Goal: Complete application form

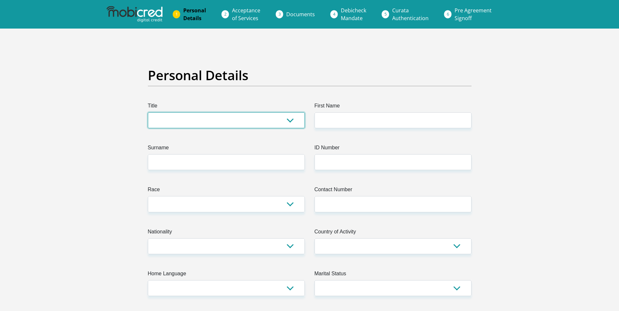
click at [276, 122] on select "Mr Ms Mrs Dr Other" at bounding box center [226, 120] width 157 height 16
select select "Mr"
click at [148, 112] on select "Mr Ms Mrs Dr Other" at bounding box center [226, 120] width 157 height 16
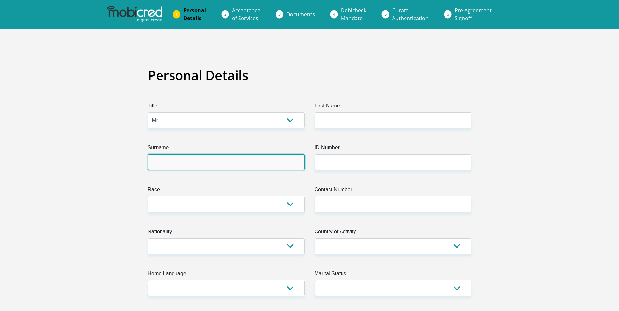
click at [250, 169] on input "Surname" at bounding box center [226, 162] width 157 height 16
type input "Montja"
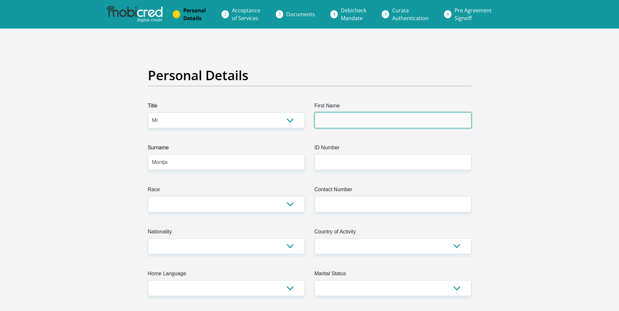
click at [356, 122] on input "First Name" at bounding box center [392, 120] width 157 height 16
type input "Johnson"
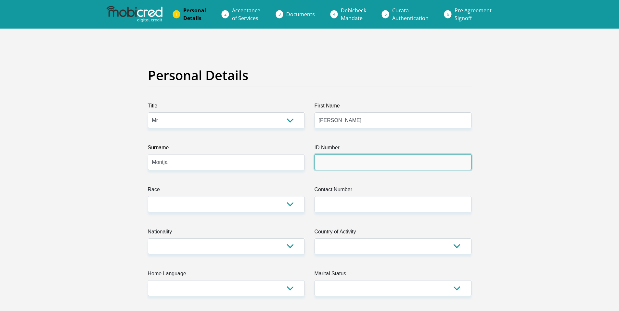
click at [359, 165] on input "ID Number" at bounding box center [392, 162] width 157 height 16
type input "9306165583081"
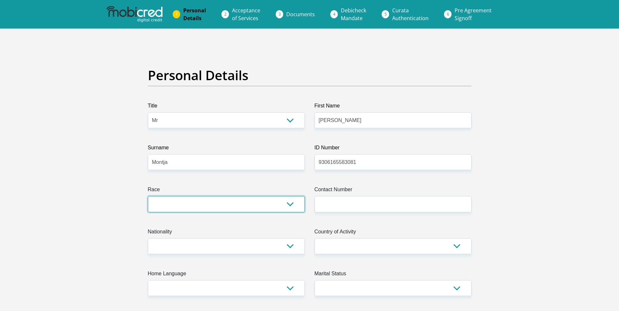
click at [217, 205] on select "Black Coloured Indian White Other" at bounding box center [226, 204] width 157 height 16
select select "1"
click at [148, 196] on select "Black Coloured Indian White Other" at bounding box center [226, 204] width 157 height 16
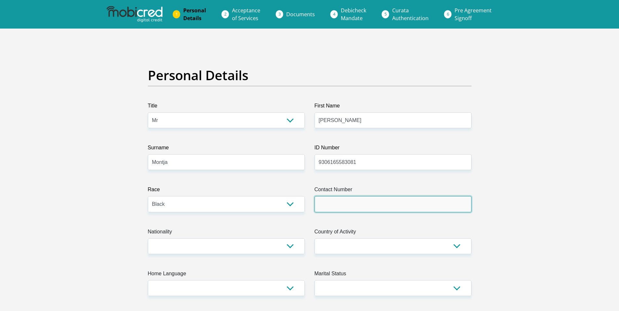
click at [365, 198] on input "Contact Number" at bounding box center [392, 204] width 157 height 16
type input "0614450813"
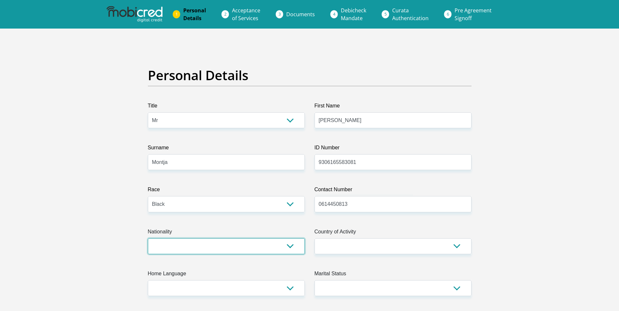
click at [294, 246] on select "South Africa Afghanistan Aland Islands Albania Algeria America Samoa American V…" at bounding box center [226, 246] width 157 height 16
select select "ZAF"
click at [148, 238] on select "South Africa Afghanistan Aland Islands Albania Algeria America Samoa American V…" at bounding box center [226, 246] width 157 height 16
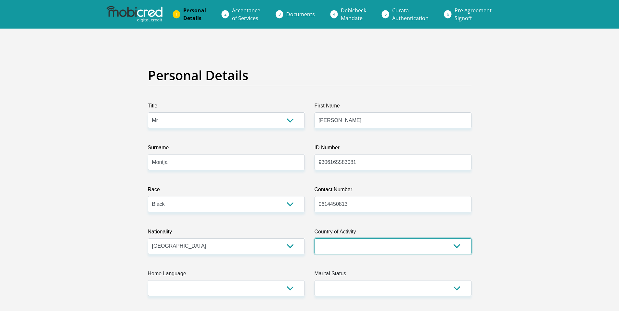
click at [397, 251] on select "South Africa Afghanistan Aland Islands Albania Algeria America Samoa American V…" at bounding box center [392, 246] width 157 height 16
select select "ZAF"
click at [314, 238] on select "South Africa Afghanistan Aland Islands Albania Algeria America Samoa American V…" at bounding box center [392, 246] width 157 height 16
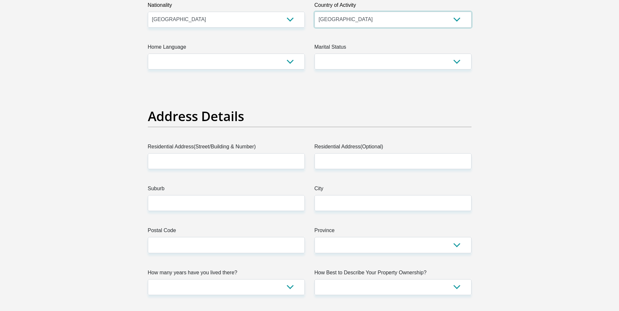
scroll to position [224, 0]
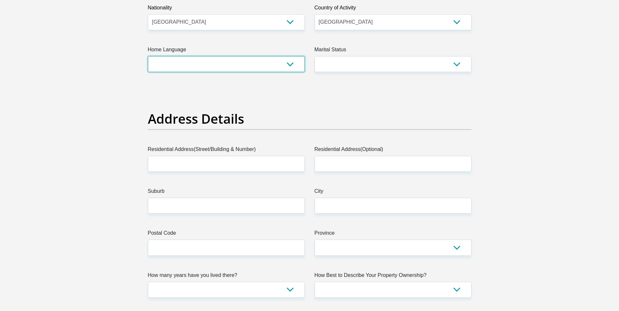
click at [287, 67] on select "Afrikaans English Sepedi South Ndebele Southern Sotho Swati Tsonga Tswana Venda…" at bounding box center [226, 64] width 157 height 16
select select "nso"
click at [148, 56] on select "Afrikaans English Sepedi South Ndebele Southern Sotho Swati Tsonga Tswana Venda…" at bounding box center [226, 64] width 157 height 16
click at [344, 65] on select "Married ANC Single Divorced Widowed Married COP or Customary Law" at bounding box center [392, 64] width 157 height 16
select select "2"
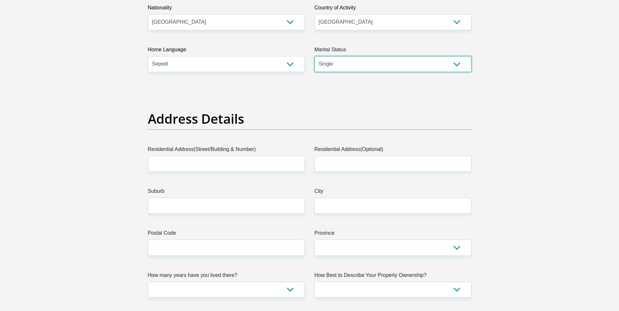
click at [314, 56] on select "Married ANC Single Divorced Widowed Married COP or Customary Law" at bounding box center [392, 64] width 157 height 16
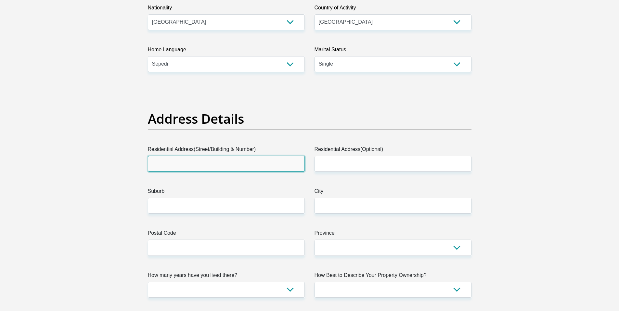
click at [249, 165] on input "Residential Address(Street/Building & Number)" at bounding box center [226, 164] width 157 height 16
type input "517"
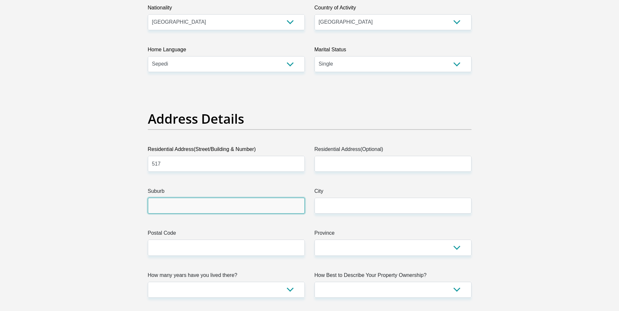
click at [246, 207] on input "Suburb" at bounding box center [226, 206] width 157 height 16
type input "Maokeng"
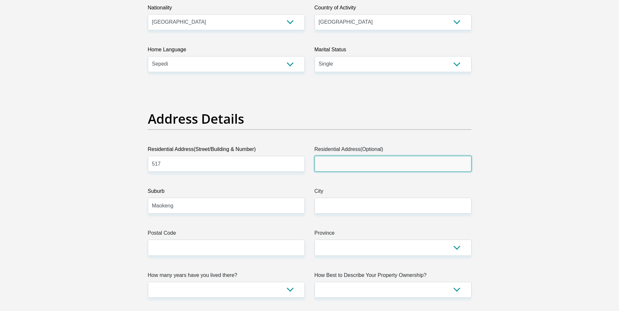
click at [358, 168] on input "Residential Address(Optional)" at bounding box center [392, 164] width 157 height 16
type input "13 ndumo street"
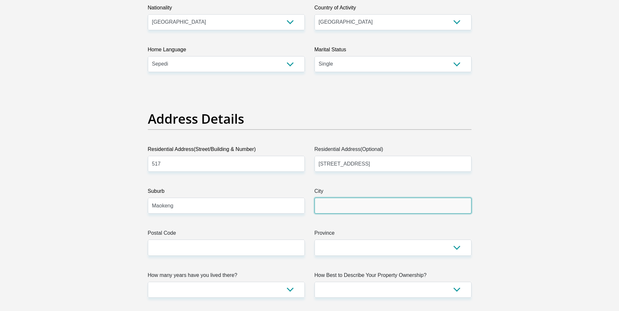
click at [330, 210] on input "City" at bounding box center [392, 206] width 157 height 16
click at [339, 207] on input "johannesburg" at bounding box center [392, 206] width 157 height 16
type input "Johannesburg"
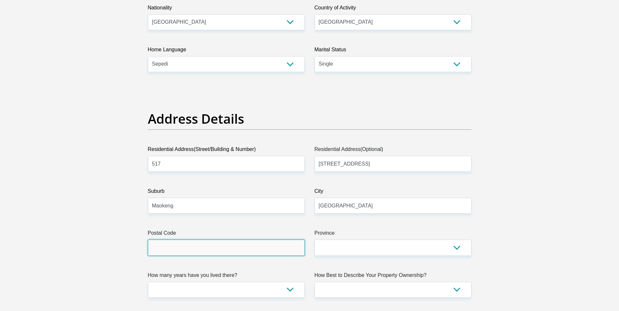
click at [248, 248] on input "Postal Code" at bounding box center [226, 248] width 157 height 16
type input "1632"
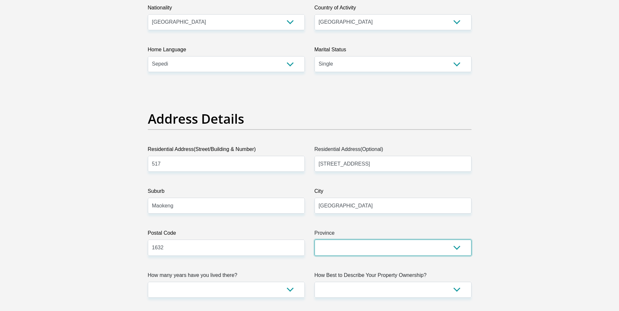
click at [359, 247] on select "Eastern Cape Free State Gauteng KwaZulu-Natal Limpopo Mpumalanga Northern Cape …" at bounding box center [392, 248] width 157 height 16
select select "Gauteng"
click at [314, 240] on select "Eastern Cape Free State Gauteng KwaZulu-Natal Limpopo Mpumalanga Northern Cape …" at bounding box center [392, 248] width 157 height 16
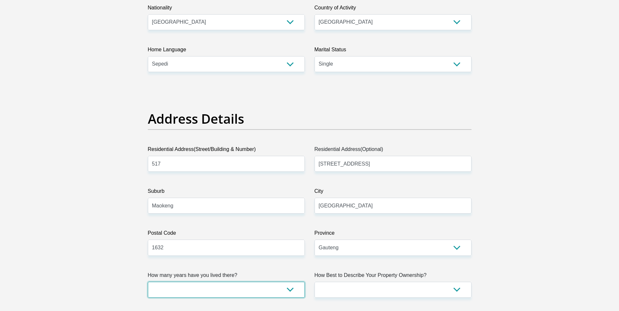
click at [291, 289] on select "less than 1 year 1-3 years 3-5 years 5+ years" at bounding box center [226, 290] width 157 height 16
select select "4"
click at [148, 282] on select "less than 1 year 1-3 years 3-5 years 5+ years" at bounding box center [226, 290] width 157 height 16
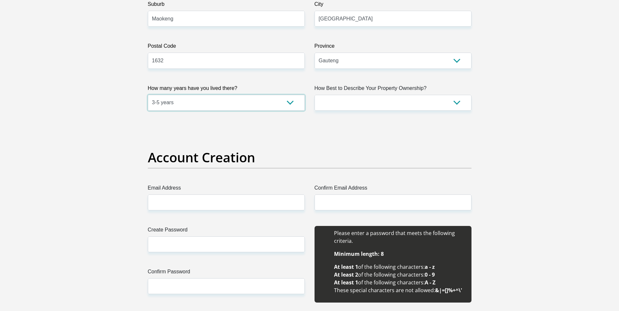
scroll to position [414, 0]
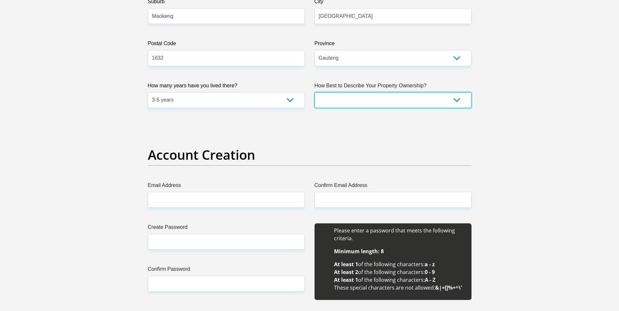
click at [459, 100] on select "Owned Rented Family Owned Company Dwelling" at bounding box center [392, 100] width 157 height 16
select select "parents"
click at [314, 92] on select "Owned Rented Family Owned Company Dwelling" at bounding box center [392, 100] width 157 height 16
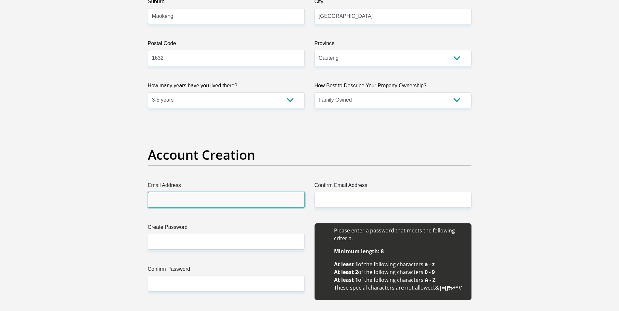
click at [298, 199] on input "Email Address" at bounding box center [226, 200] width 157 height 16
type input "dikjohnson93@gmail.com"
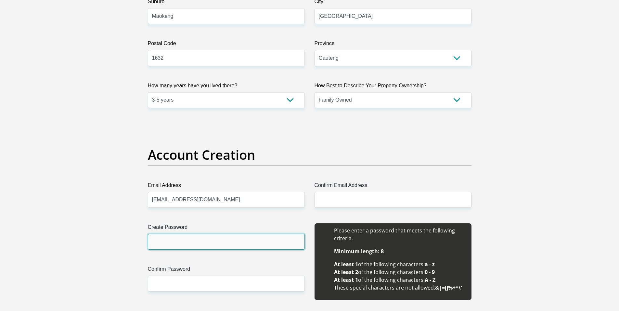
click at [210, 243] on input "Create Password" at bounding box center [226, 242] width 157 height 16
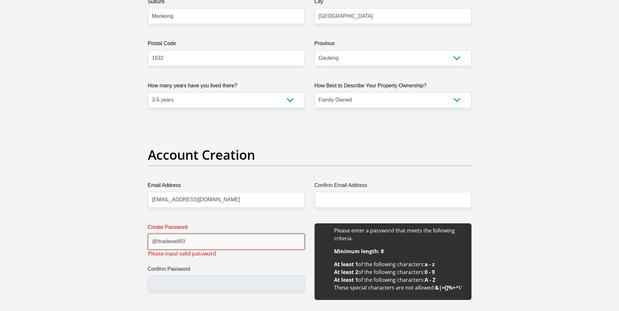
click at [155, 242] on input "@Itradewell93" at bounding box center [226, 242] width 157 height 16
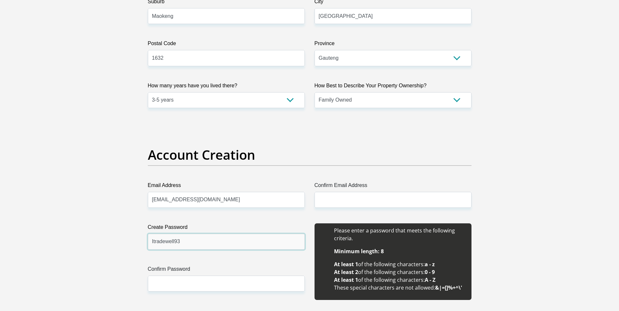
type input "Itradewell93"
click at [167, 285] on input "Confirm Password" at bounding box center [226, 284] width 157 height 16
type input "Itradewell93"
click at [385, 203] on input "Confirm Email Address" at bounding box center [392, 200] width 157 height 16
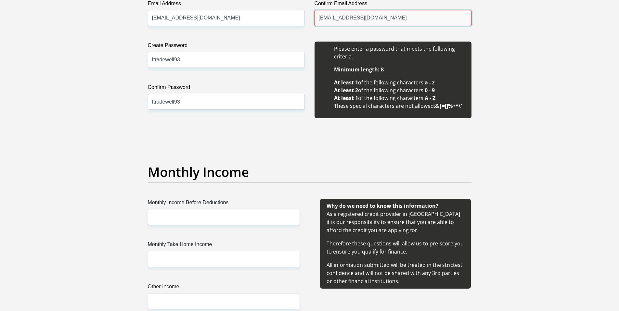
scroll to position [593, 0]
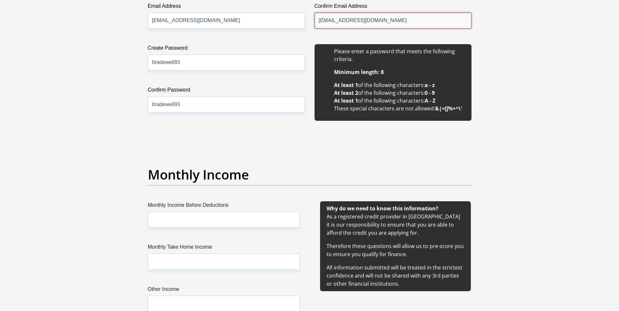
click at [347, 22] on input "dikjohnson9@gmail.com" at bounding box center [392, 21] width 157 height 16
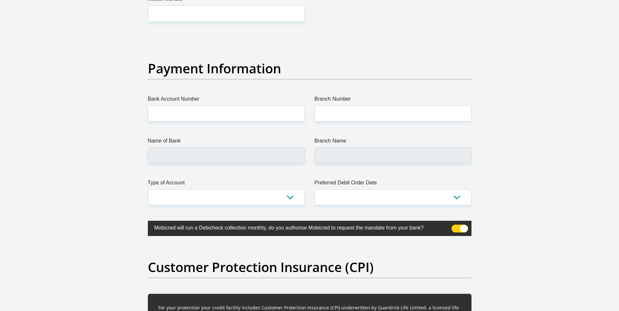
scroll to position [1447, 0]
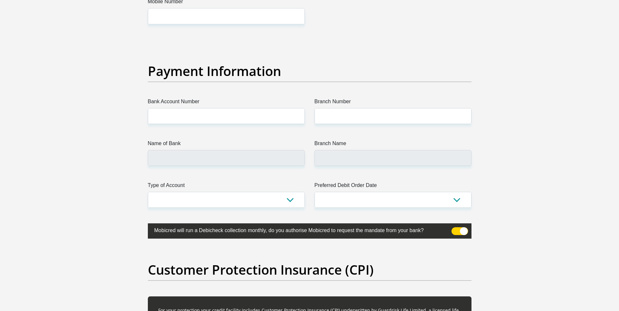
type input "dikjohnson93@gmail.com"
click at [291, 200] on select "Cheque Savings" at bounding box center [226, 200] width 157 height 16
select select "SAV"
click at [148, 192] on select "Cheque Savings" at bounding box center [226, 200] width 157 height 16
click at [229, 163] on input "Name of Bank" at bounding box center [226, 158] width 157 height 16
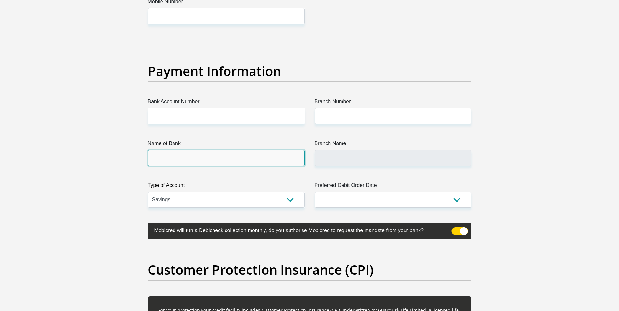
click at [229, 163] on input "Name of Bank" at bounding box center [226, 158] width 157 height 16
click at [205, 160] on input "Name of Bank" at bounding box center [226, 158] width 157 height 16
click at [215, 156] on input "Name of Bank" at bounding box center [226, 158] width 157 height 16
click at [225, 115] on input "Bank Account Number" at bounding box center [226, 116] width 157 height 16
click at [457, 200] on select "1st 2nd 3rd 4th 5th 7th 18th 19th 20th 21st 22nd 23rd 24th 25th 26th 27th 28th …" at bounding box center [392, 200] width 157 height 16
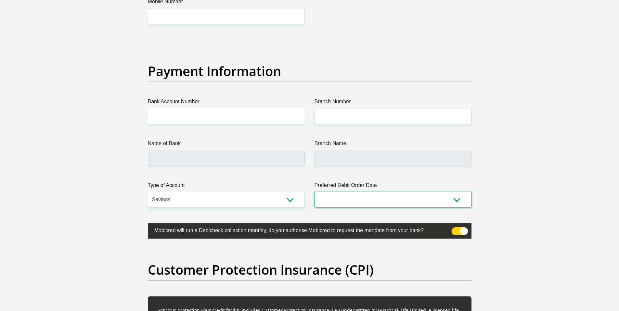
select select "1"
click at [314, 192] on select "1st 2nd 3rd 4th 5th 7th 18th 19th 20th 21st 22nd 23rd 24th 25th 26th 27th 28th …" at bounding box center [392, 200] width 157 height 16
click at [261, 119] on input "Bank Account Number" at bounding box center [226, 116] width 157 height 16
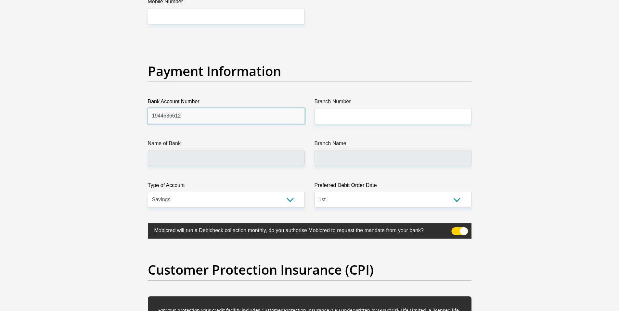
type input "1944686612"
click at [261, 158] on input "Name of Bank" at bounding box center [226, 158] width 157 height 16
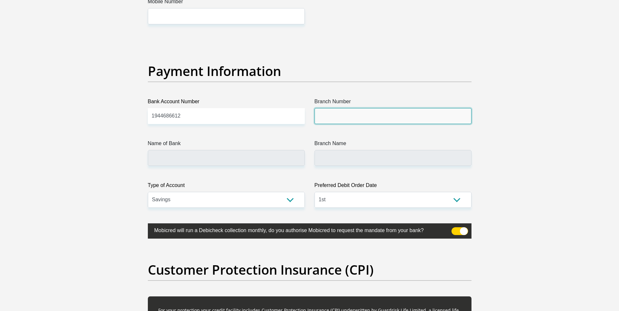
click at [335, 119] on input "Branch Number" at bounding box center [392, 116] width 157 height 16
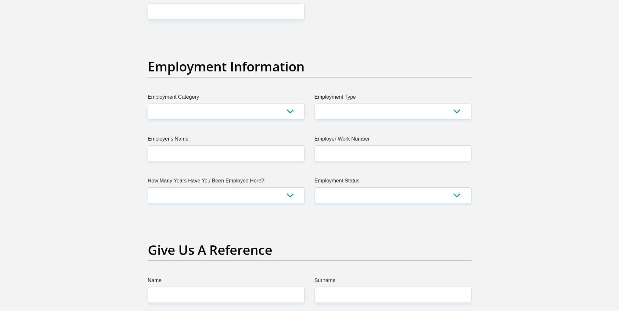
scroll to position [1121, 0]
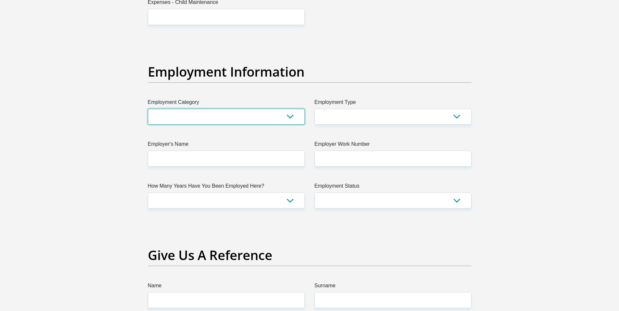
click at [291, 118] on select "AGRICULTURE ALCOHOL & TOBACCO CONSTRUCTION MATERIALS METALLURGY EQUIPMENT FOR R…" at bounding box center [226, 117] width 157 height 16
click at [148, 109] on select "AGRICULTURE ALCOHOL & TOBACCO CONSTRUCTION MATERIALS METALLURGY EQUIPMENT FOR R…" at bounding box center [226, 117] width 157 height 16
click at [295, 118] on select "AGRICULTURE ALCOHOL & TOBACCO CONSTRUCTION MATERIALS METALLURGY EQUIPMENT FOR R…" at bounding box center [226, 117] width 157 height 16
select select "46"
click at [148, 109] on select "AGRICULTURE ALCOHOL & TOBACCO CONSTRUCTION MATERIALS METALLURGY EQUIPMENT FOR R…" at bounding box center [226, 117] width 157 height 16
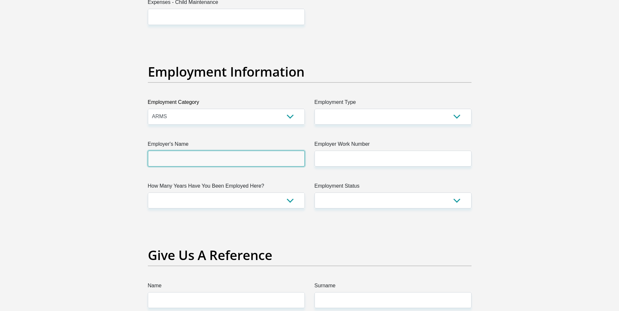
click at [274, 164] on input "Employer's Name" at bounding box center [226, 159] width 157 height 16
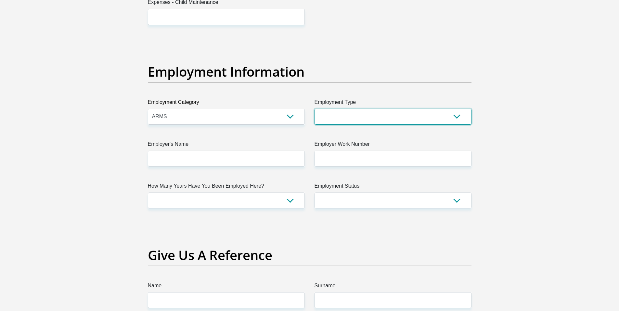
click at [461, 117] on select "College/Lecturer Craft Seller Creative Driver Executive Farmer Forces - Non Com…" at bounding box center [392, 117] width 157 height 16
select select "Uniformed Worker/Security"
click at [314, 109] on select "College/Lecturer Craft Seller Creative Driver Executive Farmer Forces - Non Com…" at bounding box center [392, 117] width 157 height 16
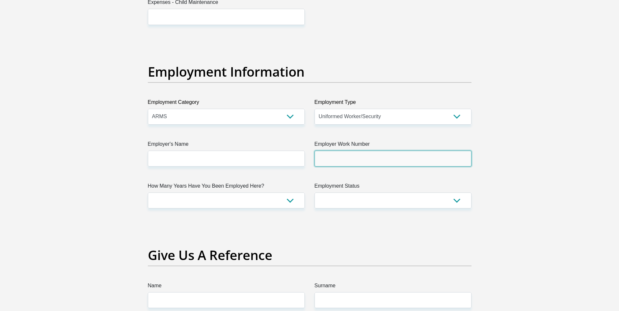
click at [387, 163] on input "Employer Work Number" at bounding box center [392, 159] width 157 height 16
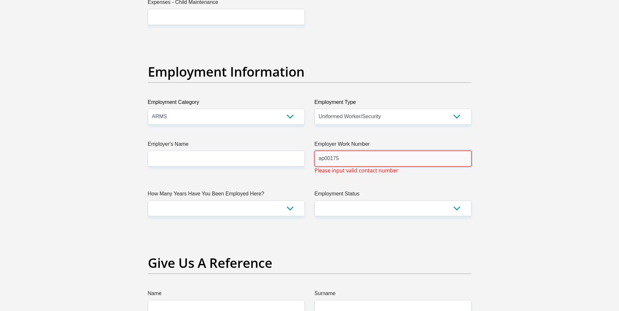
click at [323, 161] on input "ap00175" at bounding box center [392, 159] width 157 height 16
type input "AP00175"
click at [263, 208] on select "less than 1 year 1-3 years 3-5 years 5+ years" at bounding box center [226, 208] width 157 height 16
select select "24"
click at [148, 200] on select "less than 1 year 1-3 years 3-5 years 5+ years" at bounding box center [226, 208] width 157 height 16
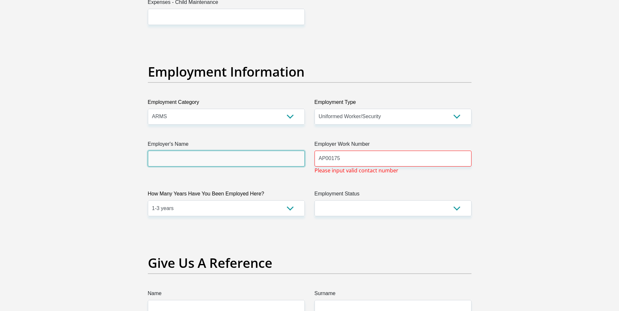
click at [217, 161] on input "Employer's Name" at bounding box center [226, 159] width 157 height 16
click at [205, 160] on input "ALACONPROTECTIONSSERVICES" at bounding box center [226, 159] width 157 height 16
type input "ALACONPROTECTIONSSERVICES"
drag, startPoint x: 234, startPoint y: 159, endPoint x: 93, endPoint y: 161, distance: 141.3
click at [93, 161] on section "Personal Details Title Mr Ms Mrs Dr Other First Name Johnson Surname Montja ID …" at bounding box center [309, 43] width 619 height 2272
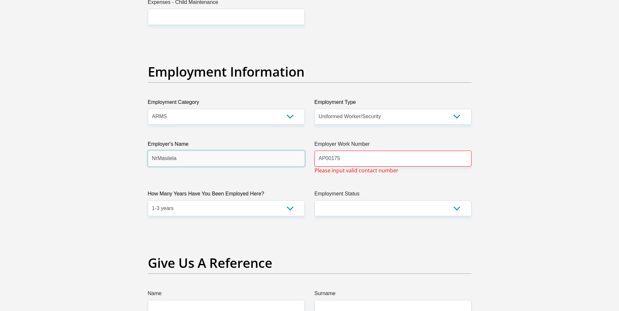
type input "NrMasilela"
click at [336, 207] on select "Permanent/Full-time Part-time/Casual Contract Worker Self-Employed Housewife Re…" at bounding box center [392, 208] width 157 height 16
select select "1"
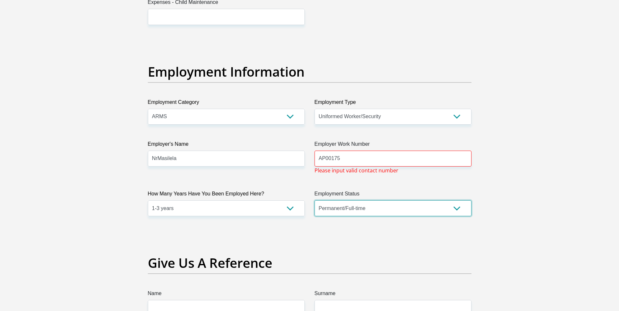
click at [314, 200] on select "Permanent/Full-time Part-time/Casual Contract Worker Self-Employed Housewife Re…" at bounding box center [392, 208] width 157 height 16
drag, startPoint x: 324, startPoint y: 158, endPoint x: 317, endPoint y: 158, distance: 6.5
click at [317, 158] on input "AP00175" at bounding box center [392, 159] width 157 height 16
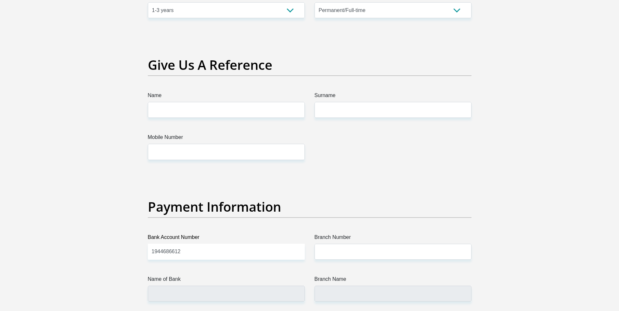
scroll to position [1322, 0]
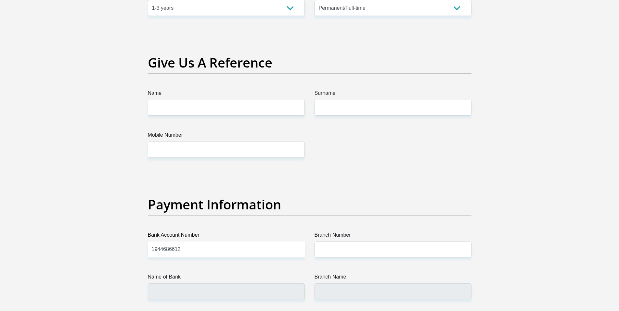
type input "00175"
click at [190, 108] on input "Name" at bounding box center [226, 108] width 157 height 16
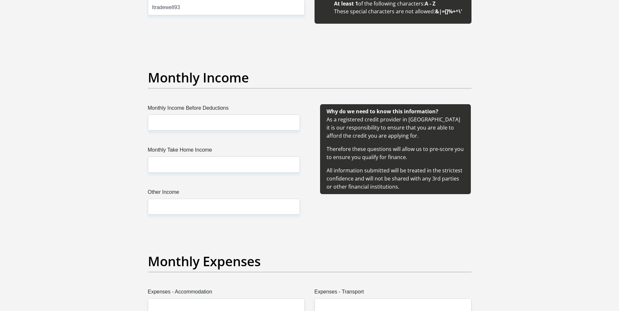
scroll to position [698, 0]
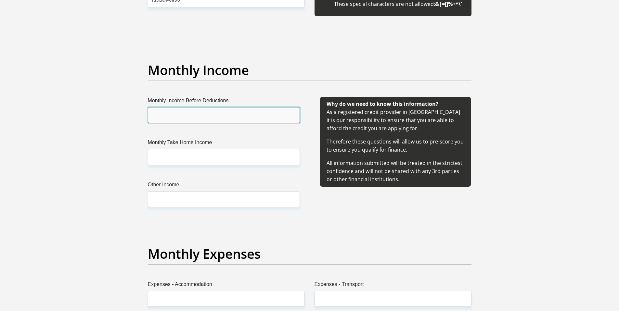
click at [213, 119] on input "Monthly Income Before Deductions" at bounding box center [224, 115] width 152 height 16
type input "9000"
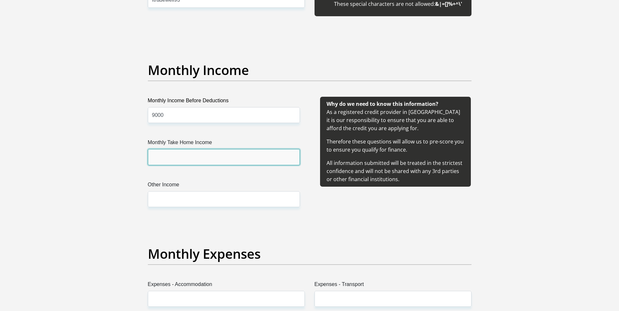
click at [199, 163] on input "Monthly Take Home Income" at bounding box center [224, 157] width 152 height 16
type input "8000"
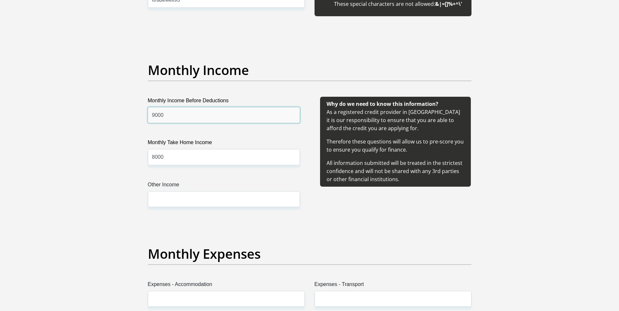
click at [157, 116] on input "9000" at bounding box center [224, 115] width 152 height 16
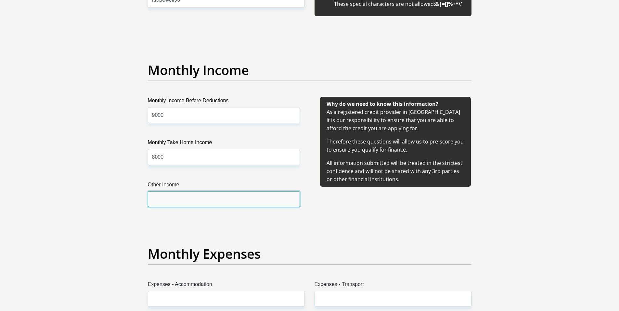
click at [166, 200] on input "Other Income" at bounding box center [224, 199] width 152 height 16
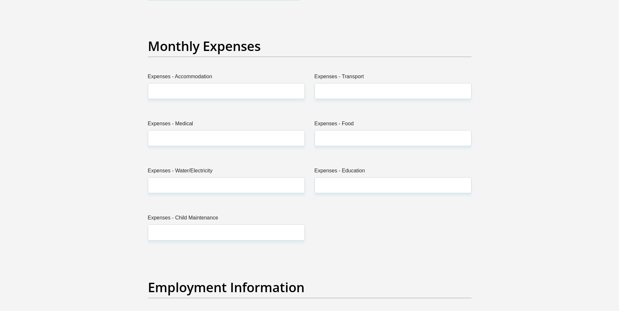
scroll to position [908, 0]
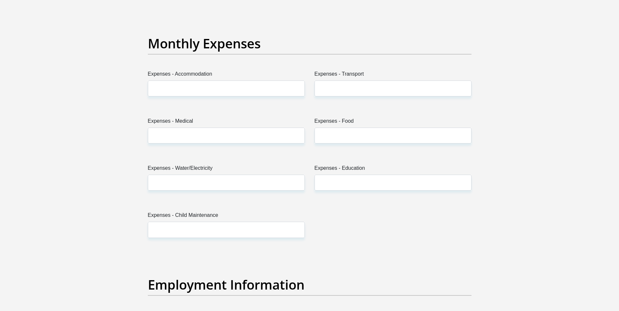
type input "0000"
click at [251, 91] on input "Expenses - Accommodation" at bounding box center [226, 89] width 157 height 16
type input "0000"
click at [340, 90] on input "Expenses - Transport" at bounding box center [392, 89] width 157 height 16
type input "600"
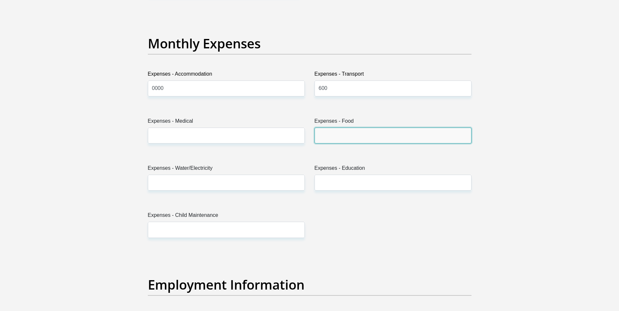
click at [344, 140] on input "Expenses - Food" at bounding box center [392, 136] width 157 height 16
type input "800"
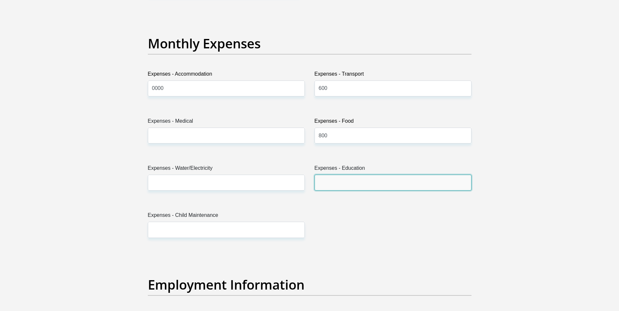
click at [351, 184] on input "Expenses - Education" at bounding box center [392, 183] width 157 height 16
type input "0000"
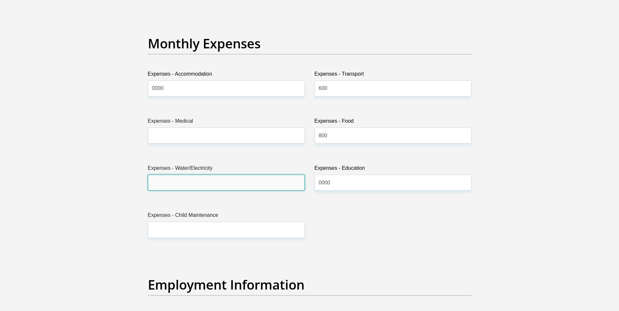
click at [274, 188] on input "Expenses - Water/Electricity" at bounding box center [226, 183] width 157 height 16
type input "150"
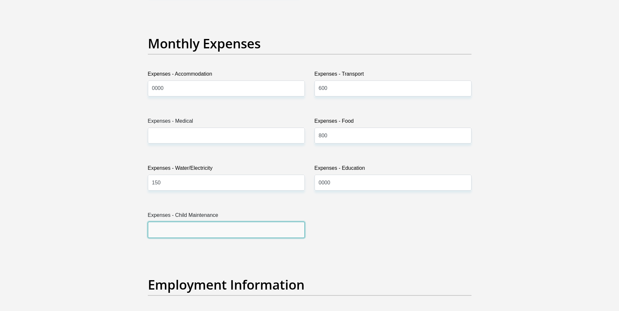
click at [198, 234] on input "Expenses - Child Maintenance" at bounding box center [226, 230] width 157 height 16
type input "00000"
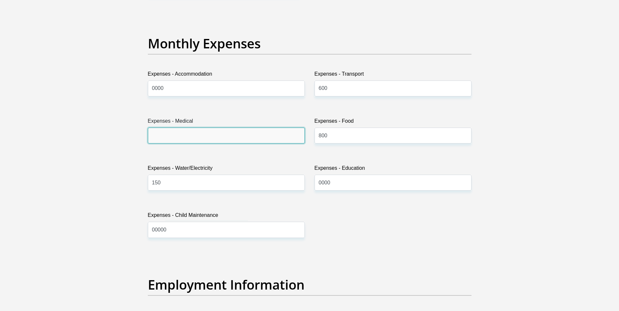
click at [165, 137] on input "Expenses - Medical" at bounding box center [226, 136] width 157 height 16
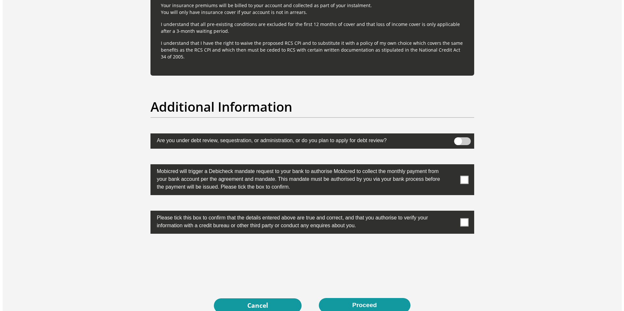
scroll to position [1951, 0]
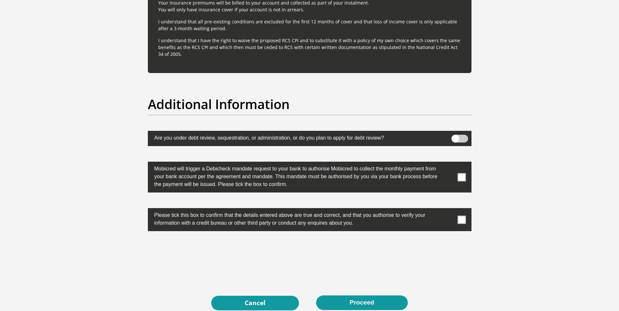
type input "0000"
click at [461, 177] on span at bounding box center [461, 177] width 8 height 8
click at [449, 163] on input "checkbox" at bounding box center [449, 163] width 0 height 0
click at [463, 221] on span at bounding box center [461, 220] width 8 height 8
click at [449, 210] on input "checkbox" at bounding box center [449, 210] width 0 height 0
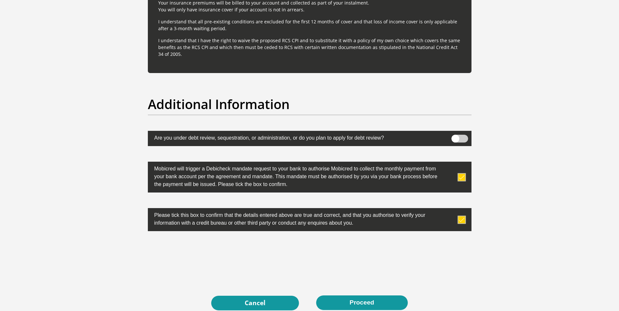
click at [453, 138] on span at bounding box center [459, 139] width 17 height 8
click at [455, 136] on input "checkbox" at bounding box center [455, 136] width 0 height 0
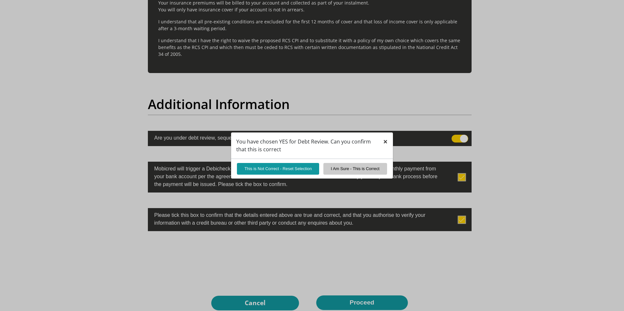
click at [386, 141] on span "×" at bounding box center [385, 141] width 5 height 11
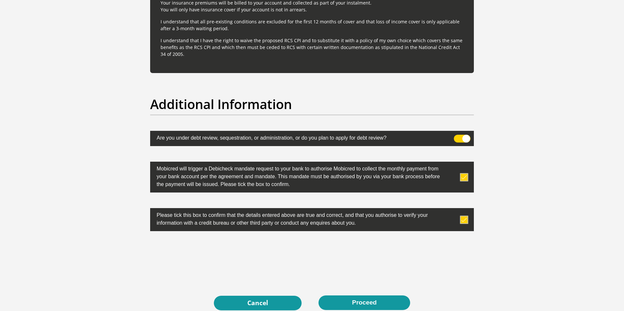
click at [360, 307] on button "Proceed" at bounding box center [364, 303] width 92 height 15
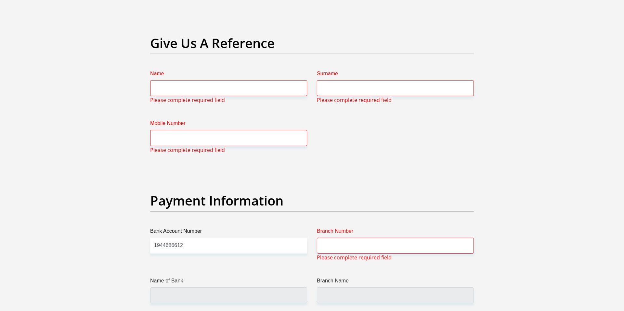
scroll to position [1340, 0]
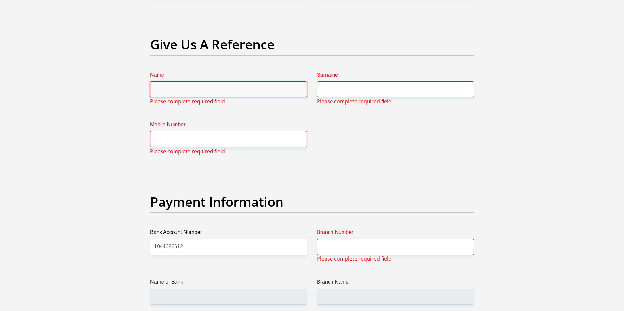
click at [231, 90] on input "Name" at bounding box center [228, 90] width 157 height 16
type input "Samukelo"
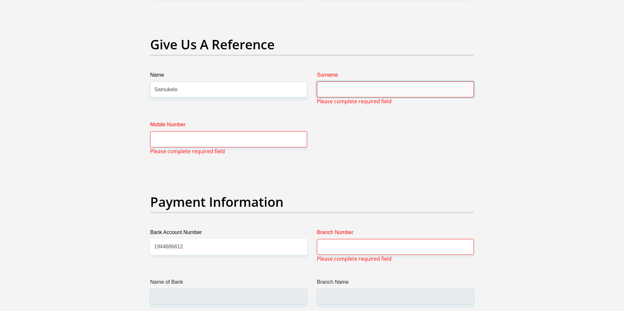
click at [326, 90] on input "Surname" at bounding box center [395, 90] width 157 height 16
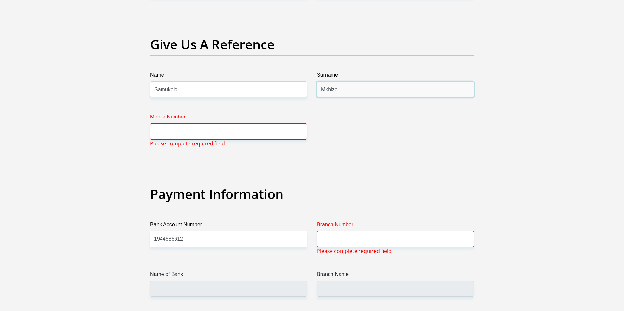
type input "Mkhize"
click at [200, 135] on input "Mobile Number" at bounding box center [228, 131] width 157 height 16
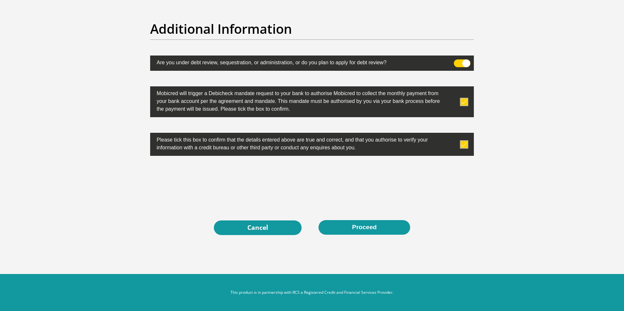
click at [372, 231] on button "Proceed" at bounding box center [364, 227] width 92 height 15
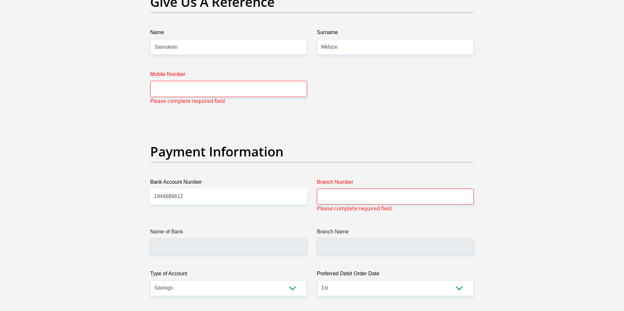
scroll to position [1382, 0]
click at [198, 93] on input "Mobile Number" at bounding box center [228, 89] width 157 height 16
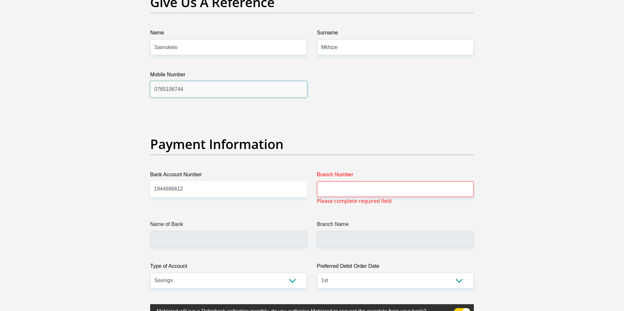
type input "0765106744"
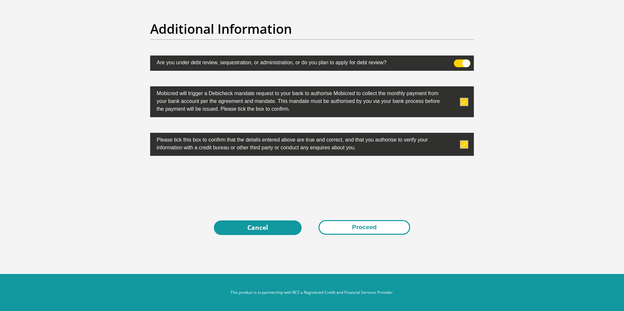
click at [378, 224] on button "Proceed" at bounding box center [364, 227] width 92 height 15
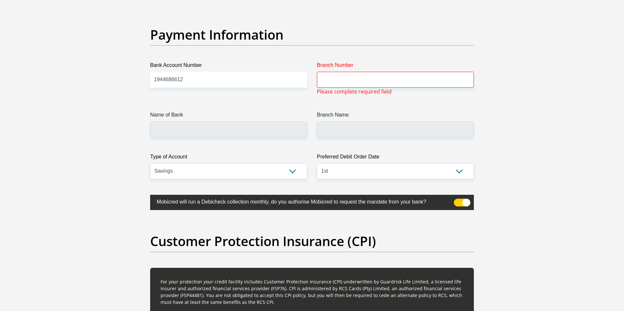
scroll to position [1482, 0]
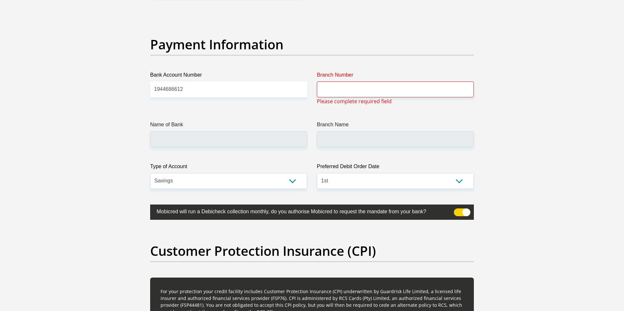
click at [364, 92] on input "Branch Number" at bounding box center [395, 90] width 157 height 16
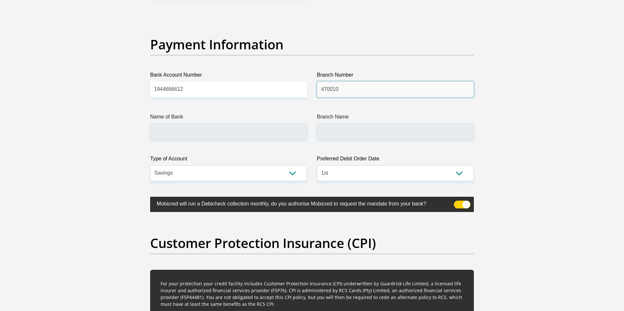
type input "470010"
click at [364, 133] on input "Branch Name" at bounding box center [395, 131] width 157 height 16
type input "CAPITEC BANK LIMITED"
type input "CAPITEC BANK CPC"
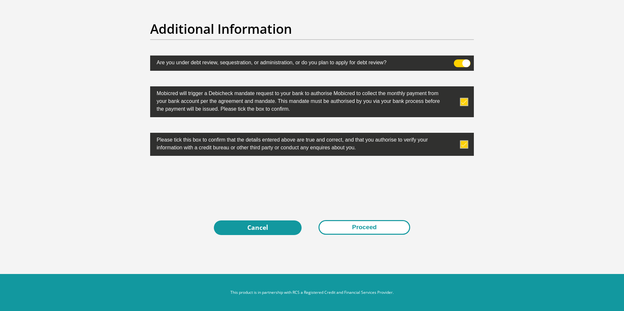
click at [377, 232] on button "Proceed" at bounding box center [364, 227] width 92 height 15
click at [371, 226] on button "Proceed" at bounding box center [364, 227] width 92 height 15
click at [361, 231] on button "Proceed" at bounding box center [364, 227] width 92 height 15
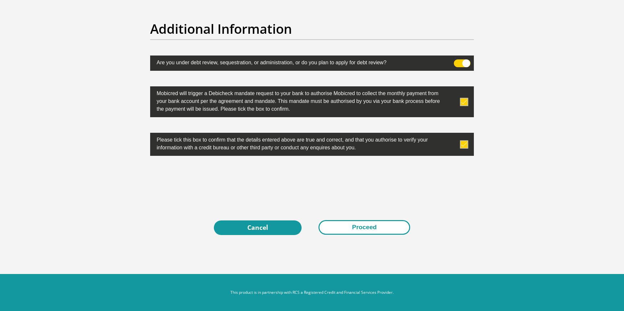
click at [361, 231] on button "Proceed" at bounding box center [364, 227] width 92 height 15
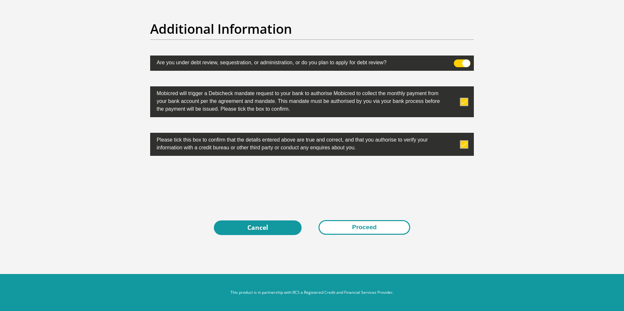
click at [361, 231] on button "Proceed" at bounding box center [364, 227] width 92 height 15
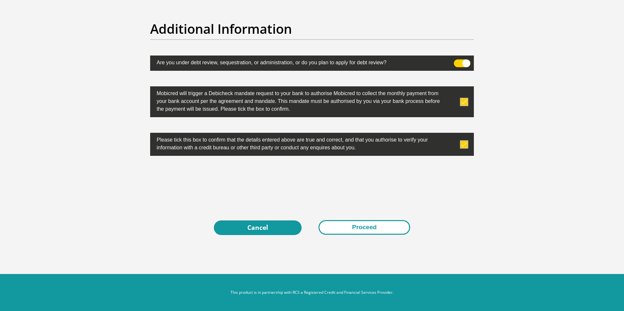
click at [361, 231] on button "Proceed" at bounding box center [364, 227] width 92 height 15
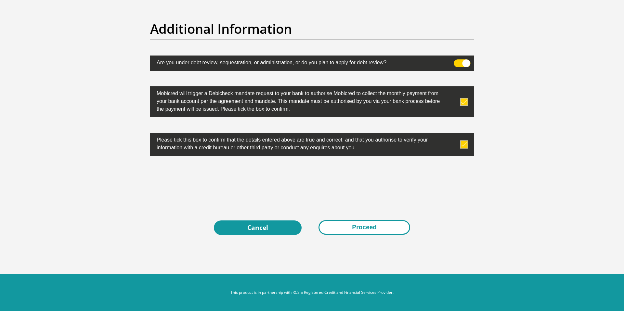
click at [361, 231] on button "Proceed" at bounding box center [364, 227] width 92 height 15
click at [361, 230] on button "Proceed" at bounding box center [364, 227] width 92 height 15
click at [361, 229] on button "Proceed" at bounding box center [364, 227] width 92 height 15
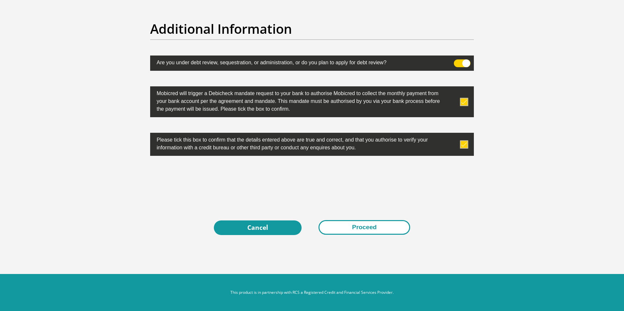
click at [365, 230] on button "Proceed" at bounding box center [364, 227] width 92 height 15
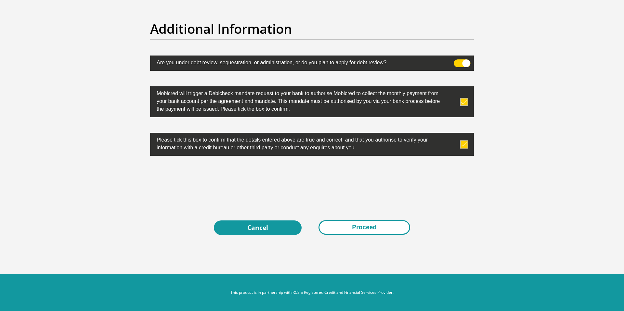
click at [365, 230] on button "Proceed" at bounding box center [364, 227] width 92 height 15
click at [365, 227] on button "Proceed" at bounding box center [364, 227] width 92 height 15
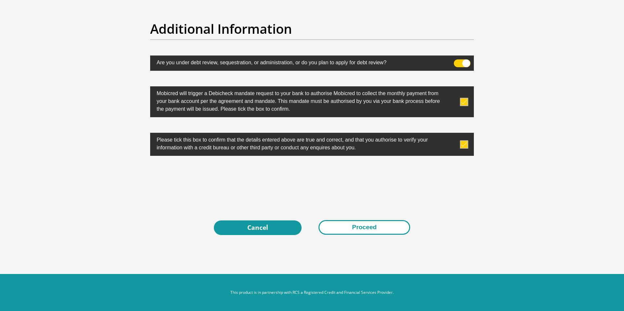
click at [365, 227] on button "Proceed" at bounding box center [364, 227] width 92 height 15
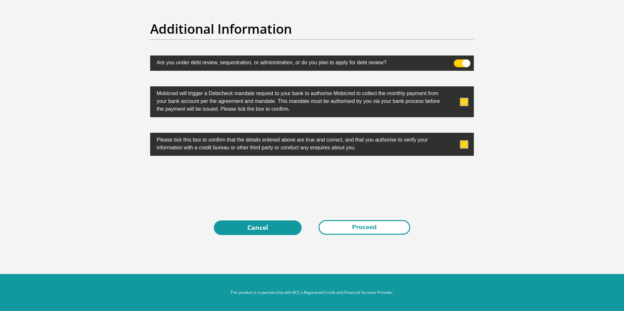
click at [365, 227] on button "Proceed" at bounding box center [364, 227] width 92 height 15
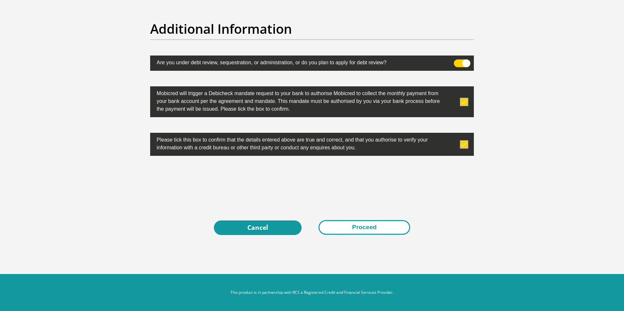
click at [365, 227] on button "Proceed" at bounding box center [364, 227] width 92 height 15
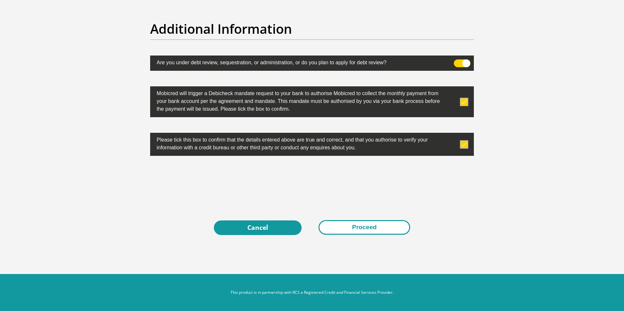
click at [365, 227] on button "Proceed" at bounding box center [364, 227] width 92 height 15
click at [463, 62] on span at bounding box center [462, 63] width 17 height 8
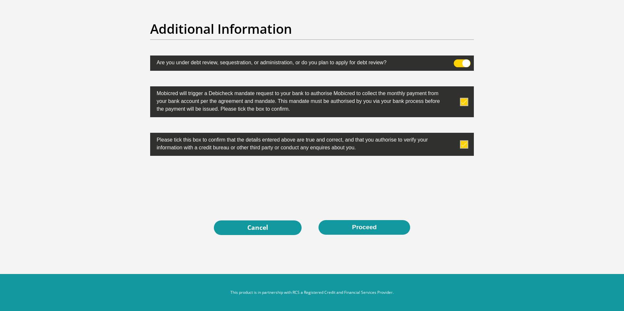
click at [457, 61] on input "checkbox" at bounding box center [457, 61] width 0 height 0
click at [346, 224] on button "Proceed" at bounding box center [364, 227] width 92 height 15
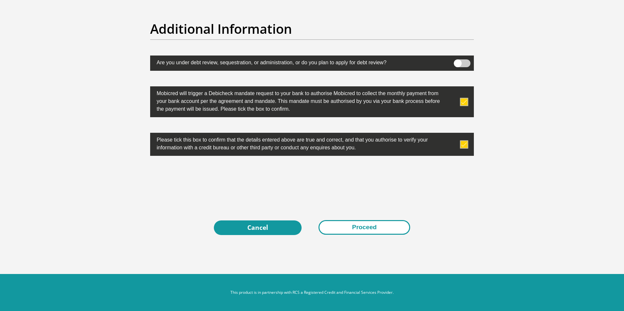
click at [346, 224] on button "Proceed" at bounding box center [364, 227] width 92 height 15
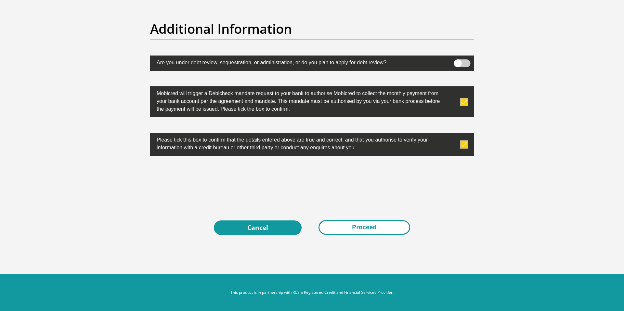
click at [346, 224] on button "Proceed" at bounding box center [364, 227] width 92 height 15
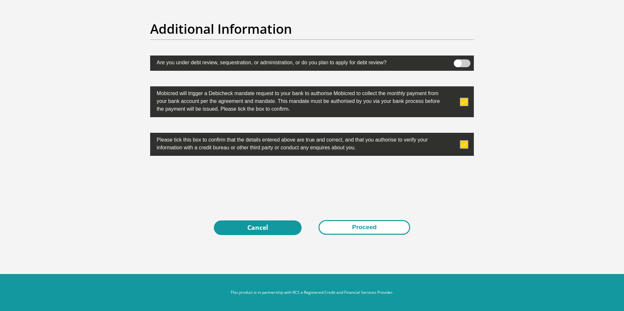
click at [346, 224] on button "Proceed" at bounding box center [364, 227] width 92 height 15
click at [364, 225] on button "Proceed" at bounding box center [364, 227] width 92 height 15
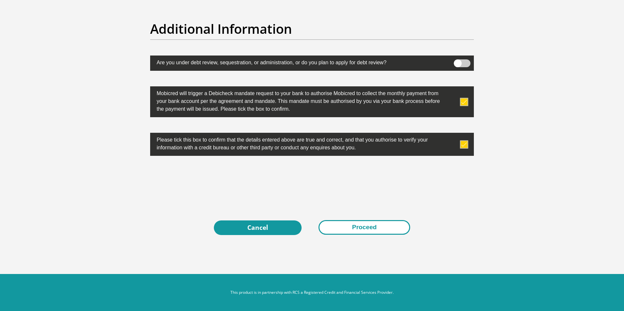
click at [364, 225] on button "Proceed" at bounding box center [364, 227] width 92 height 15
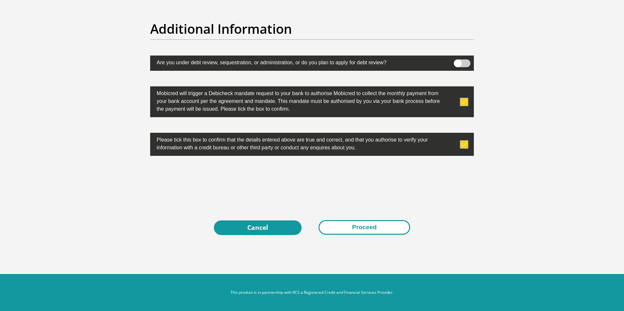
click at [364, 225] on button "Proceed" at bounding box center [364, 227] width 92 height 15
click at [365, 229] on button "Proceed" at bounding box center [364, 227] width 92 height 15
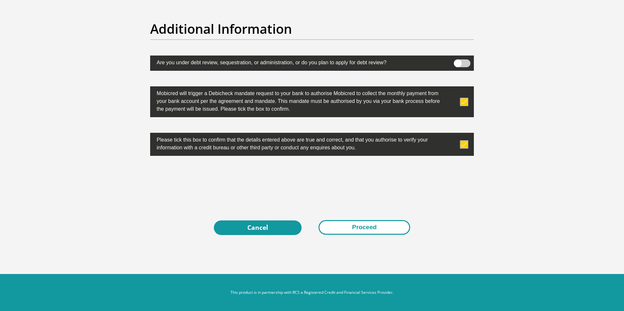
click at [365, 229] on button "Proceed" at bounding box center [364, 227] width 92 height 15
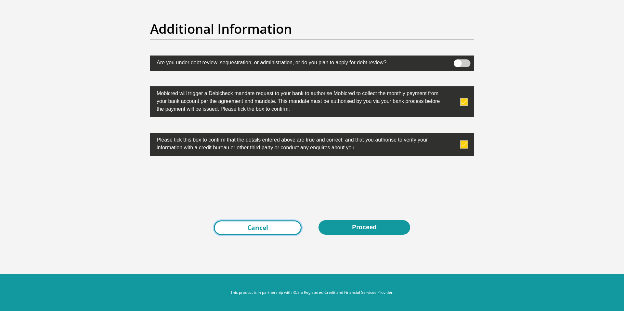
click at [277, 225] on link "Cancel" at bounding box center [258, 228] width 88 height 15
